Goal: Navigation & Orientation: Go to known website

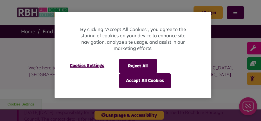
click at [41, 79] on div at bounding box center [130, 60] width 261 height 121
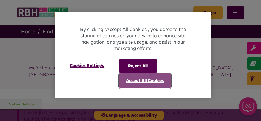
click at [132, 78] on button "Accept All Cookies" at bounding box center [145, 80] width 52 height 15
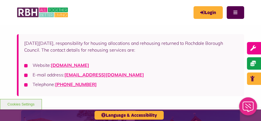
scroll to position [76, 0]
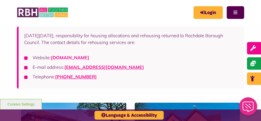
click at [89, 56] on link "[DOMAIN_NAME]" at bounding box center [70, 58] width 38 height 6
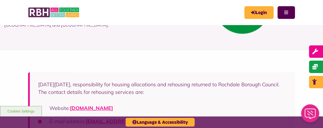
scroll to position [76, 0]
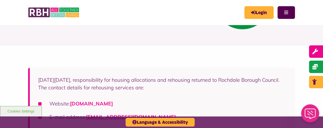
click at [89, 100] on link "rochdalehousingsolutions.co.uk" at bounding box center [91, 103] width 43 height 6
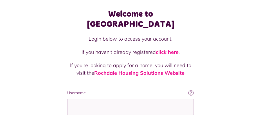
scroll to position [51, 0]
